Goal: Register for event/course

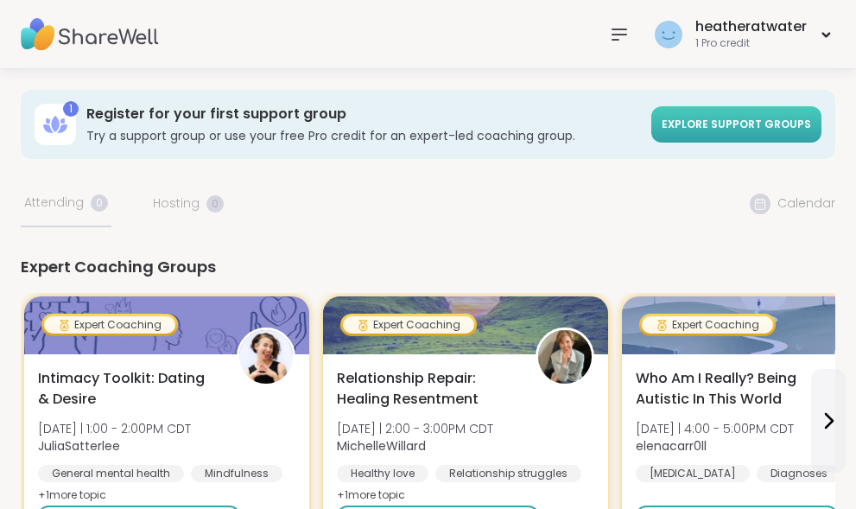
click at [700, 126] on span "Explore support groups" at bounding box center [736, 124] width 149 height 15
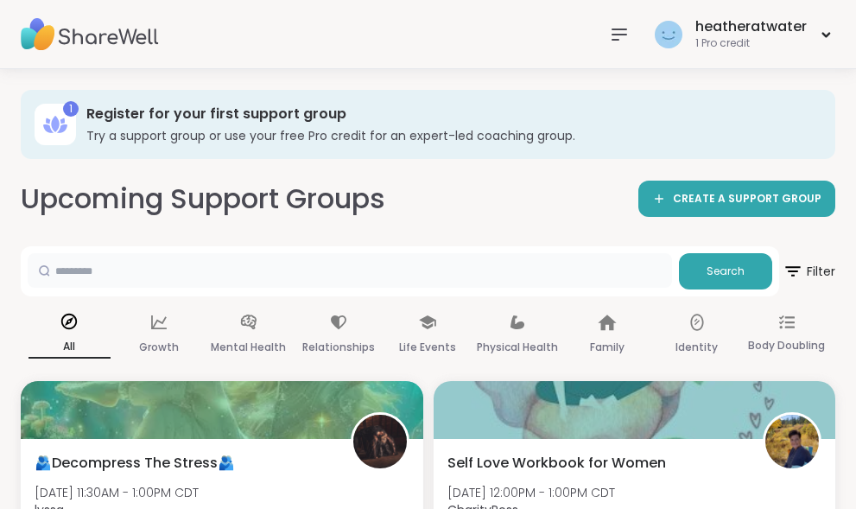
click at [637, 274] on input "text" at bounding box center [350, 270] width 644 height 35
type input "**********"
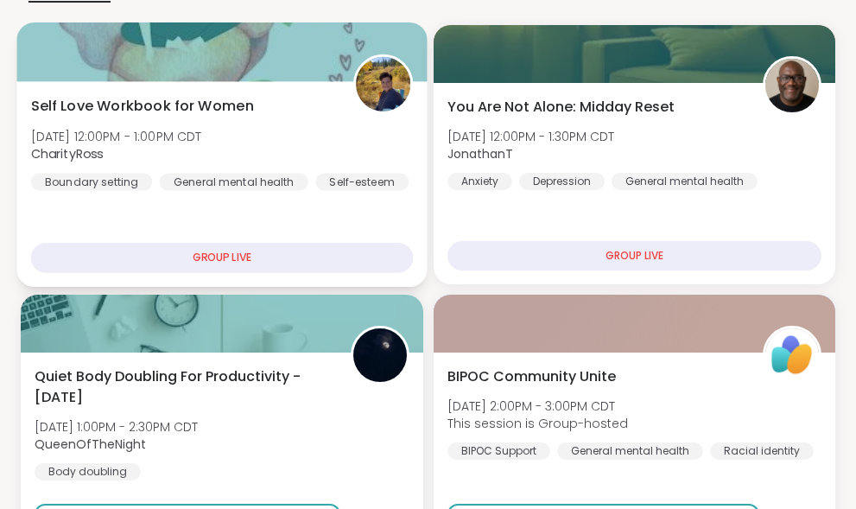
scroll to position [259, 0]
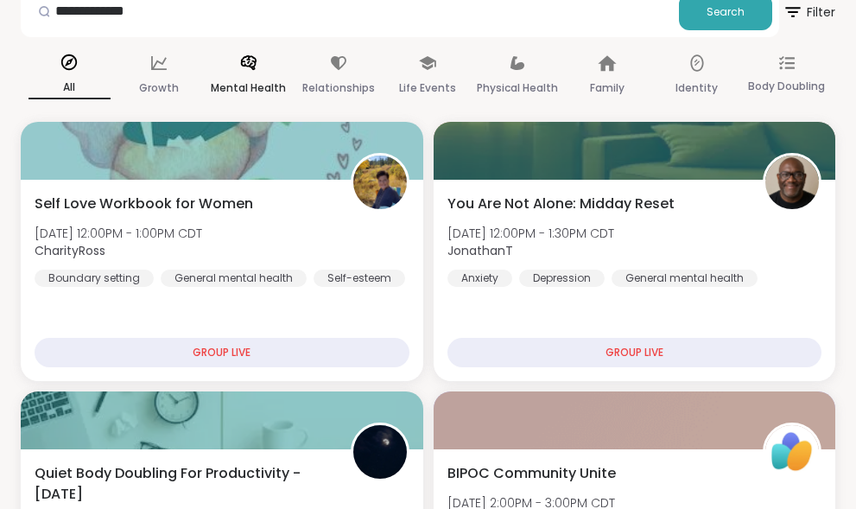
click at [267, 83] on p "Mental Health" at bounding box center [248, 88] width 75 height 21
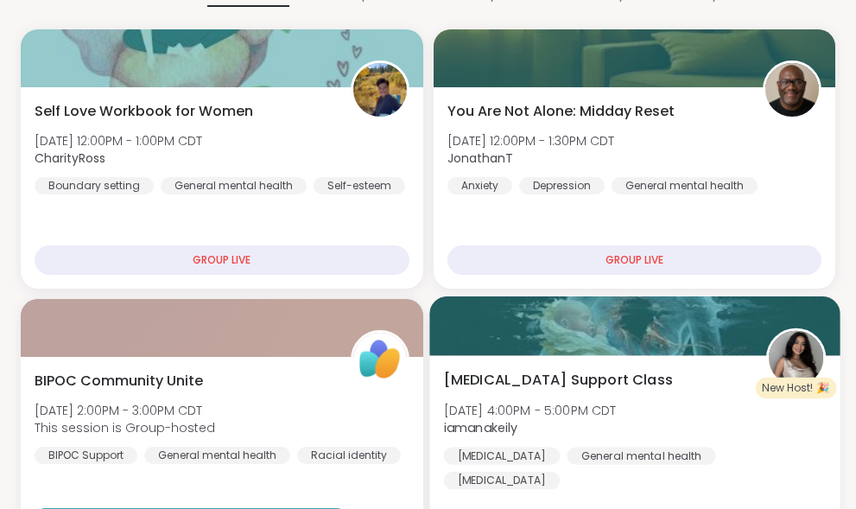
scroll to position [432, 0]
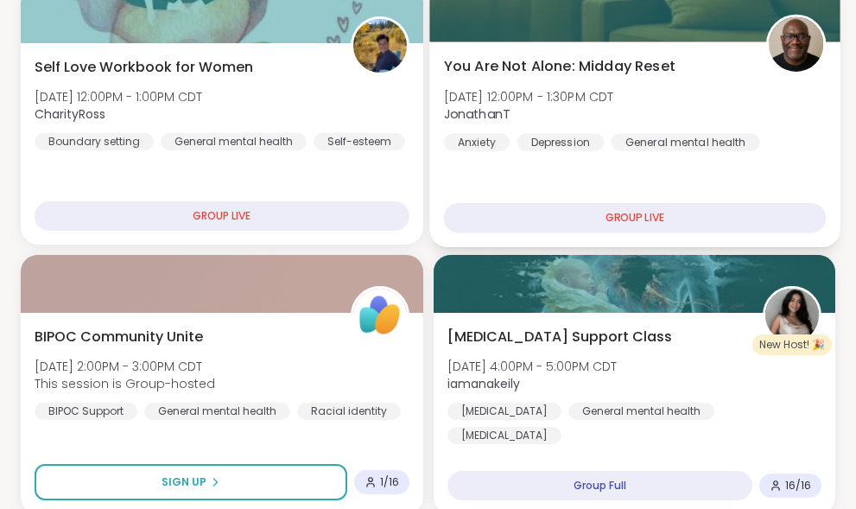
click at [623, 220] on div "GROUP LIVE" at bounding box center [634, 218] width 382 height 30
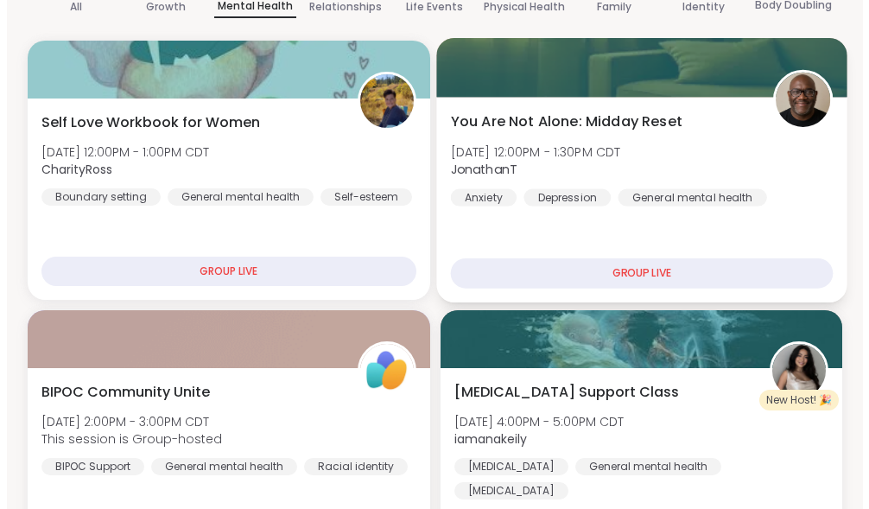
scroll to position [346, 0]
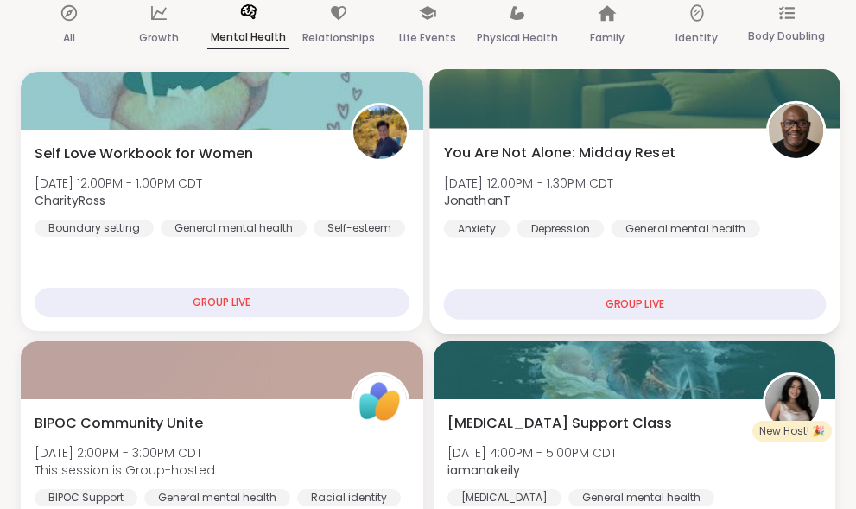
click at [602, 131] on div "You Are Not Alone: Midday Reset [DATE] 12:00PM - 1:30PM CDT JonathanT Anxiety […" at bounding box center [634, 231] width 410 height 206
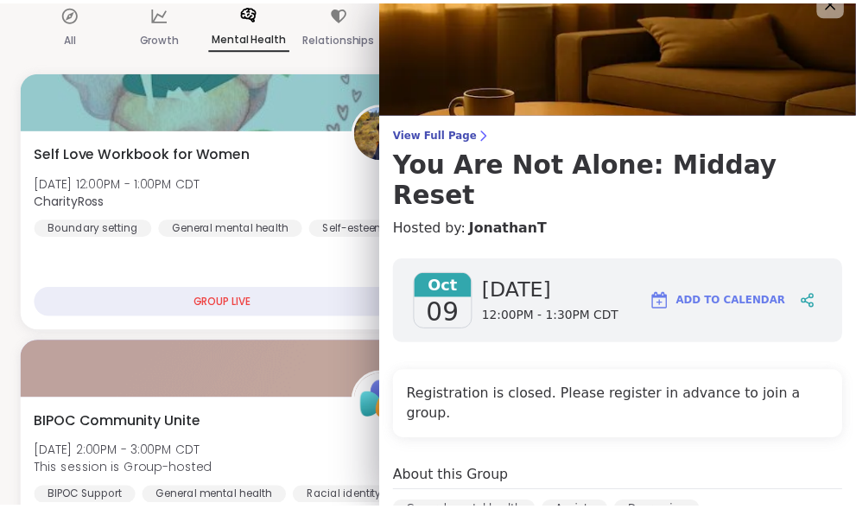
scroll to position [111, 0]
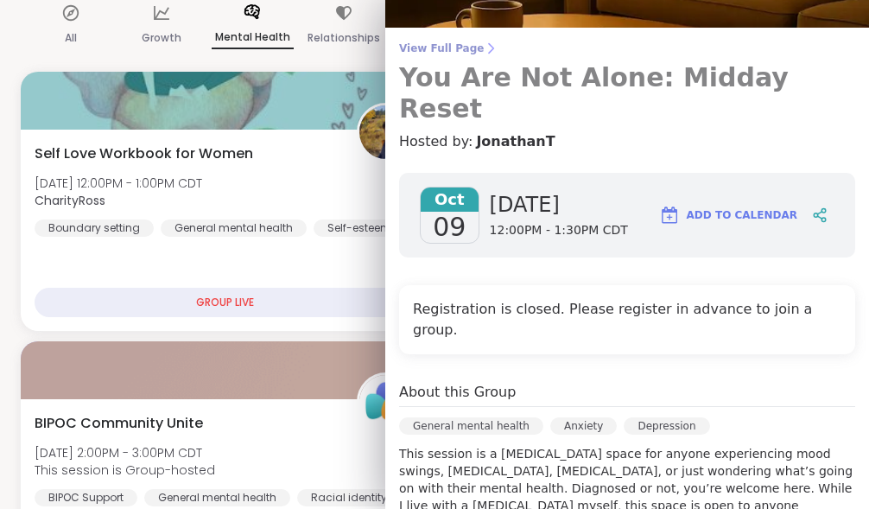
click at [432, 51] on span "View Full Page" at bounding box center [627, 48] width 456 height 14
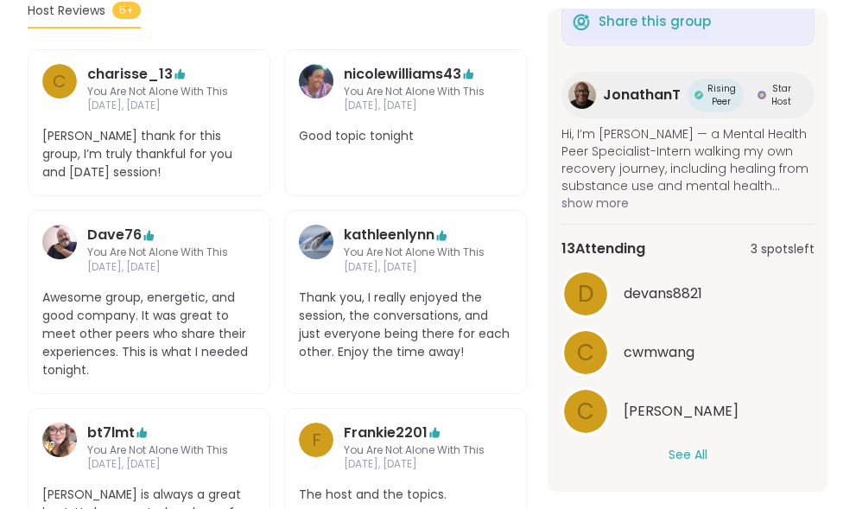
scroll to position [605, 0]
click at [694, 459] on button "See All" at bounding box center [688, 455] width 39 height 18
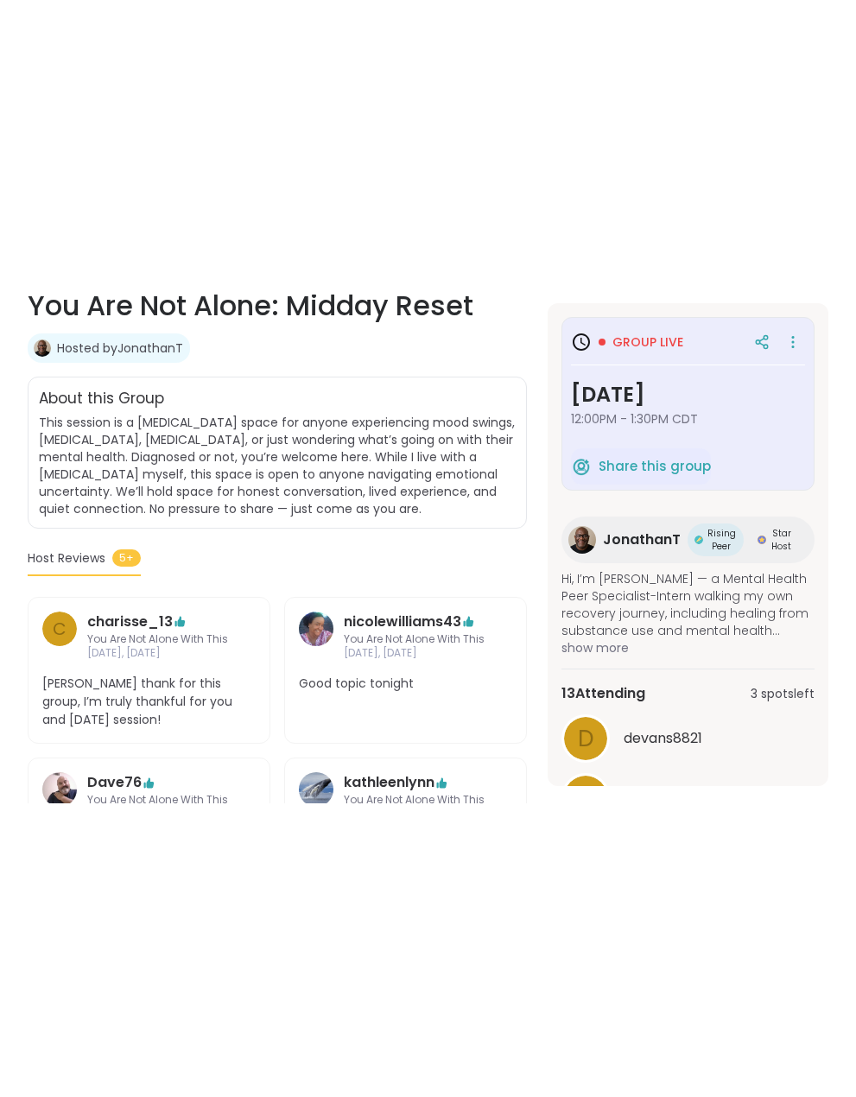
scroll to position [346, 0]
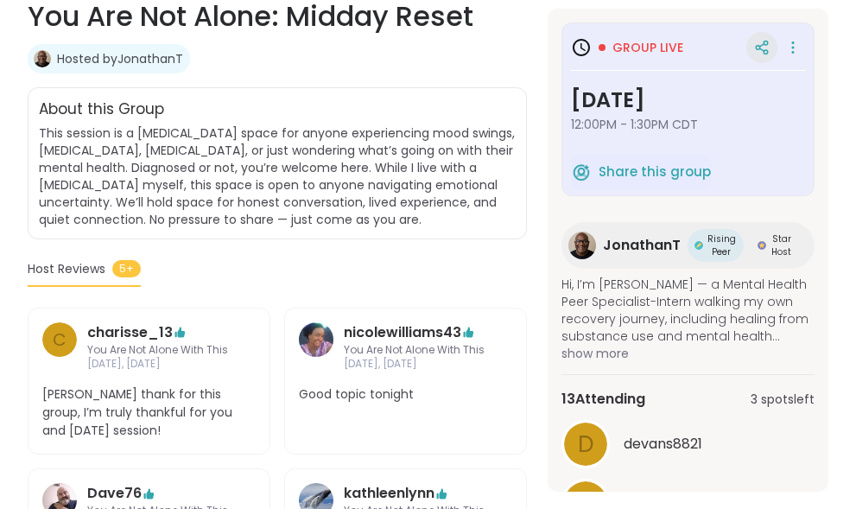
click at [759, 50] on icon at bounding box center [761, 49] width 4 height 3
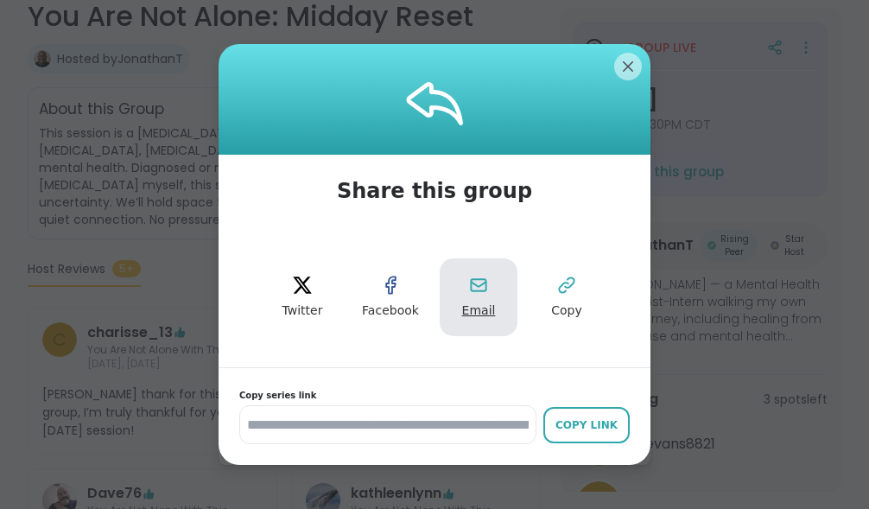
click at [475, 295] on icon at bounding box center [478, 285] width 21 height 21
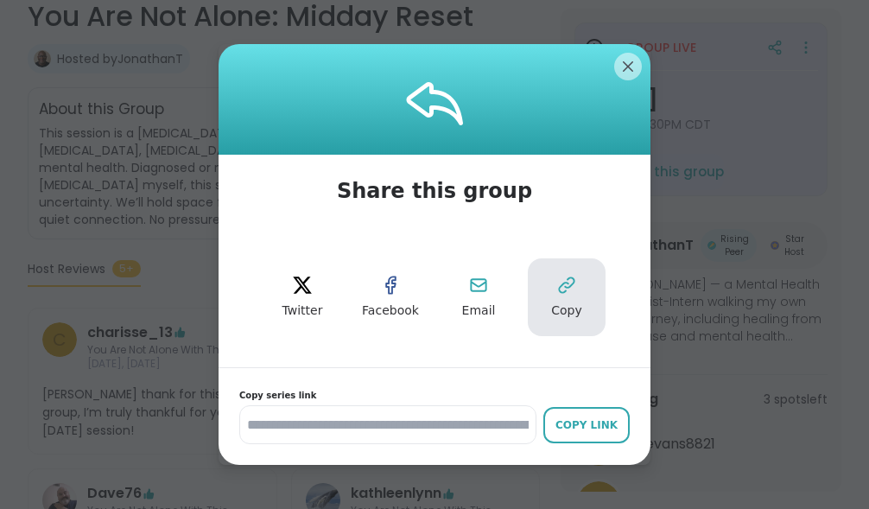
click at [542, 300] on button "Copy" at bounding box center [567, 297] width 78 height 78
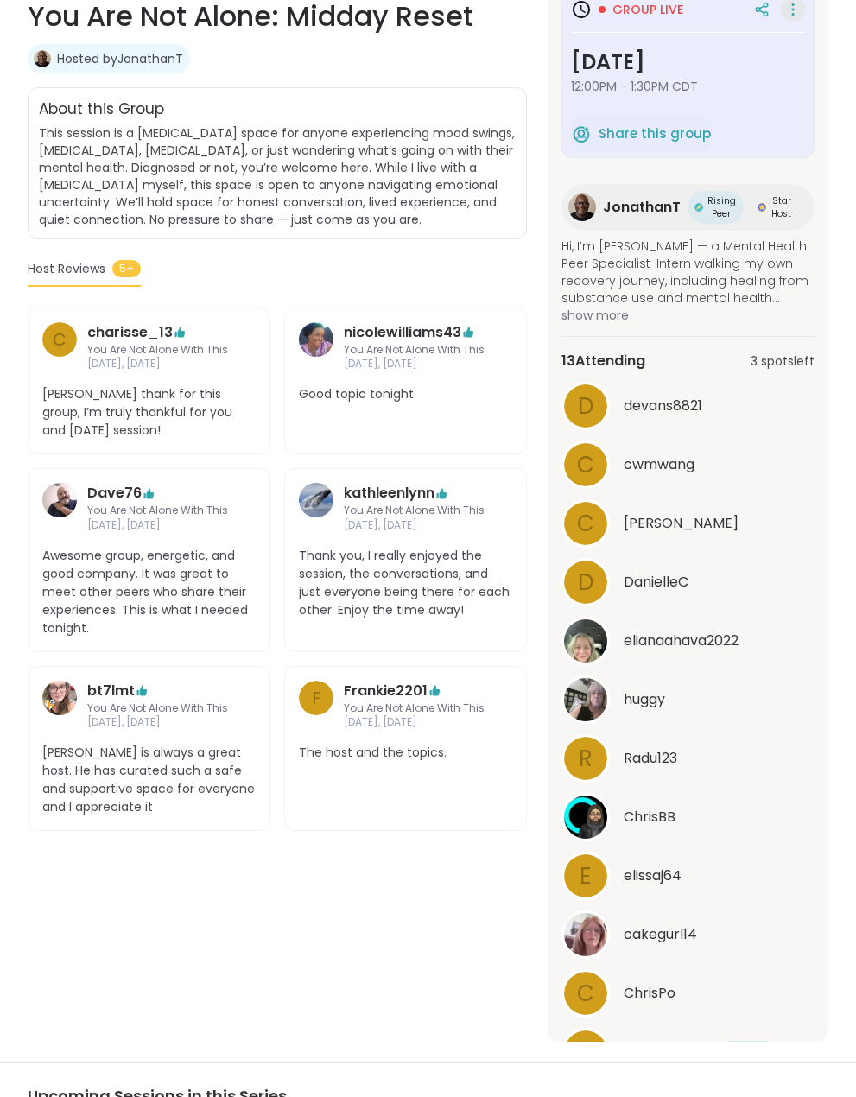
click at [784, 14] on icon at bounding box center [792, 9] width 17 height 24
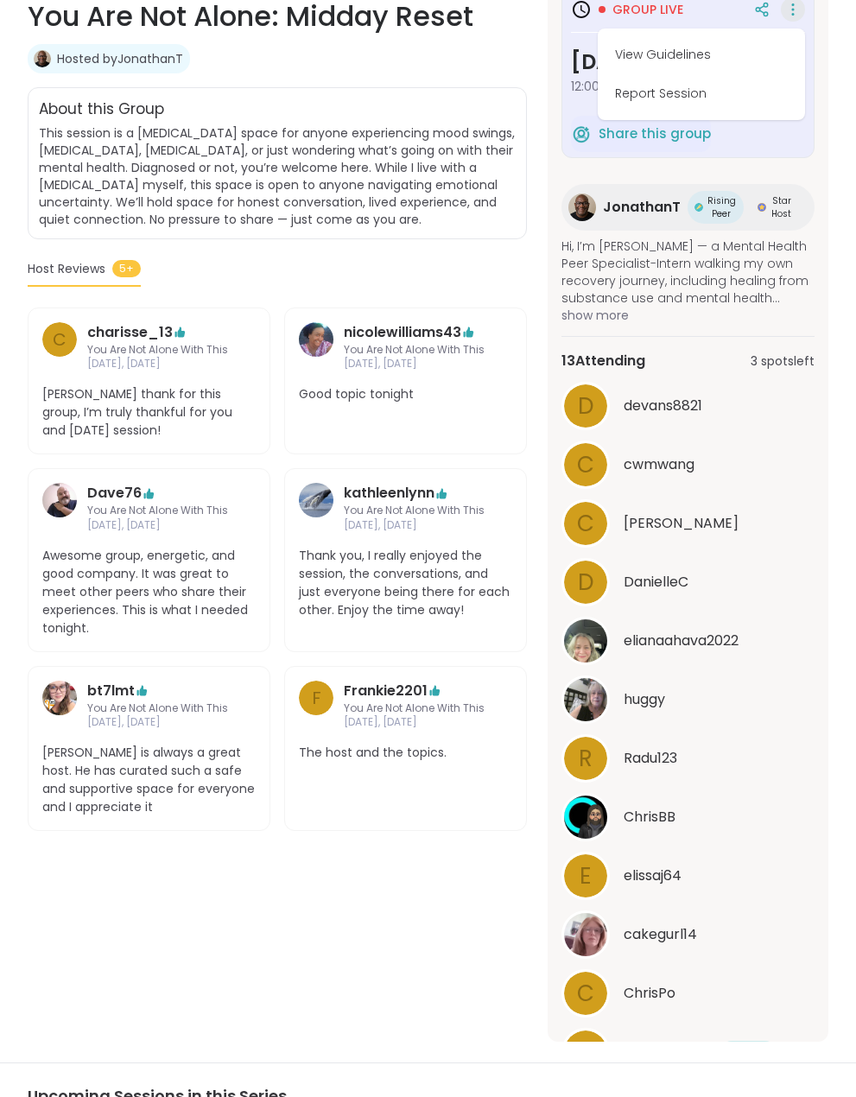
click at [509, 75] on div "General mental [MEDICAL_DATA] | [MEDICAL_DATA] You Are Not Alone: Midday Reset …" at bounding box center [277, 506] width 499 height 1071
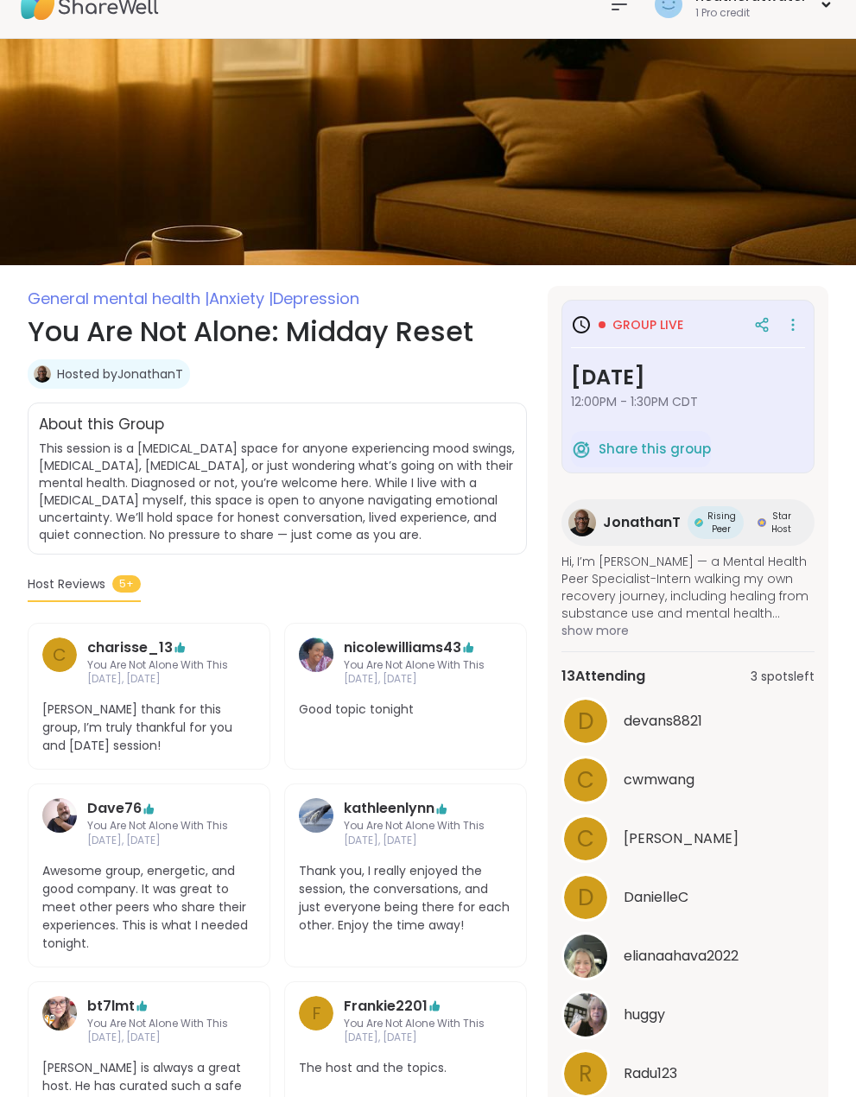
scroll to position [0, 0]
